Goal: Task Accomplishment & Management: Use online tool/utility

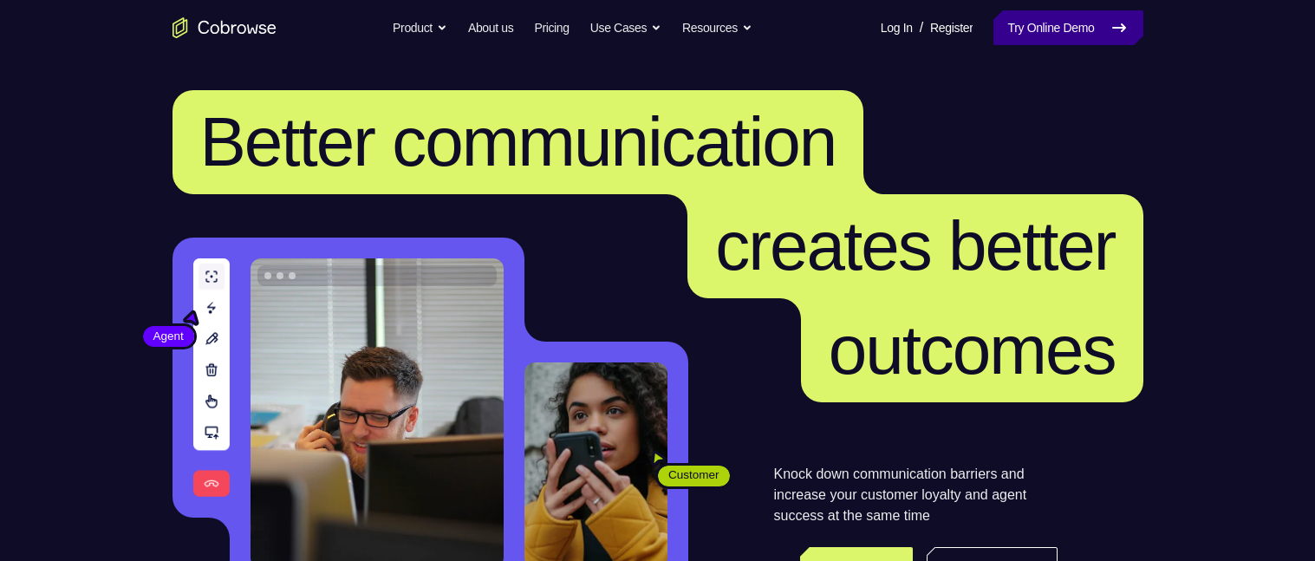
click at [1032, 23] on link "Try Online Demo" at bounding box center [1067, 27] width 149 height 35
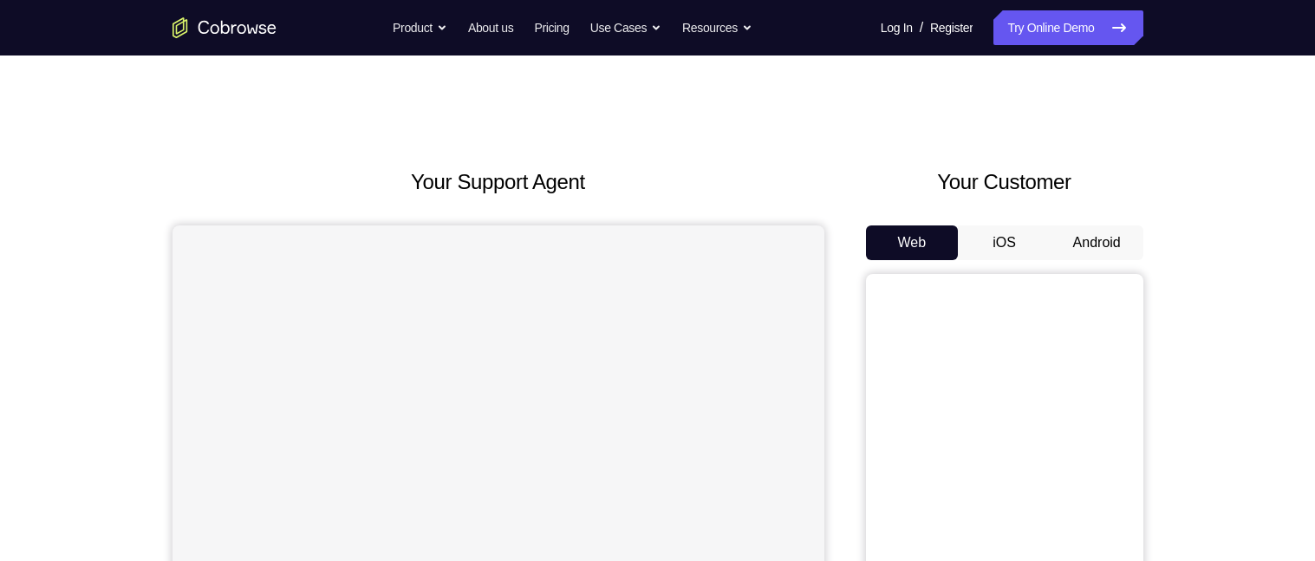
click at [1095, 245] on button "Android" at bounding box center [1096, 242] width 93 height 35
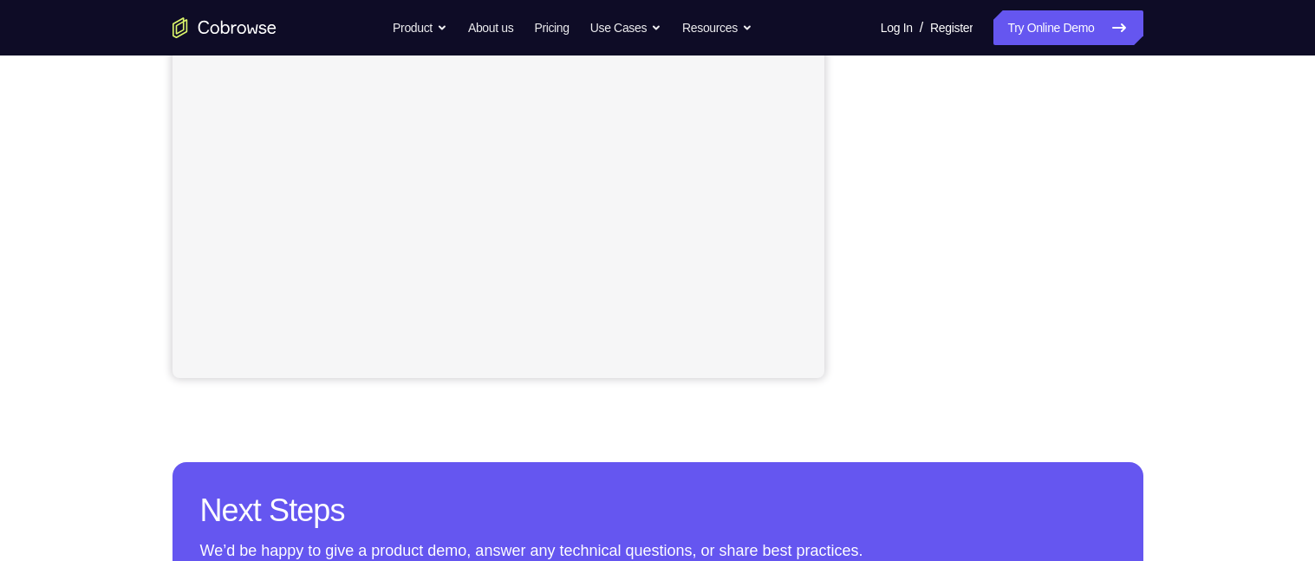
scroll to position [434, 0]
